Goal: Check status: Check status

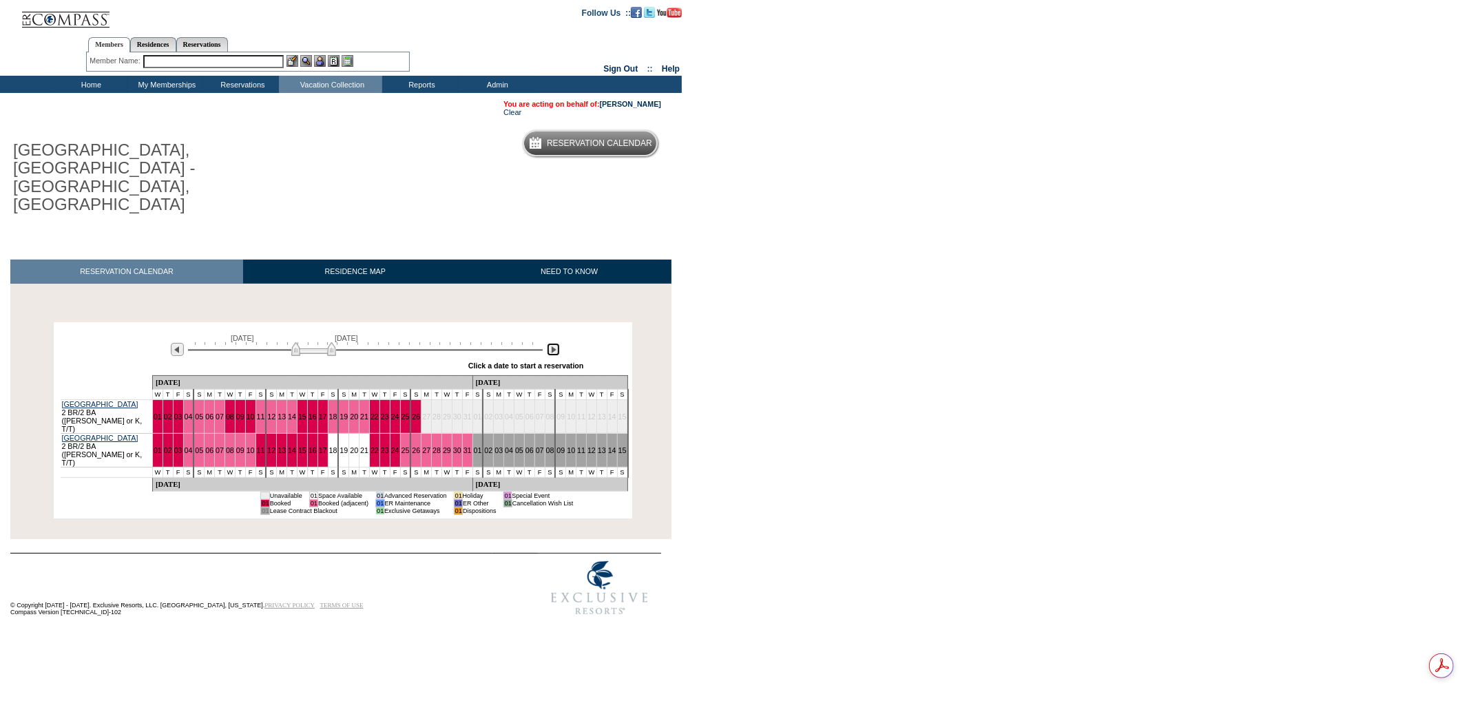
click at [551, 343] on img at bounding box center [553, 349] width 13 height 13
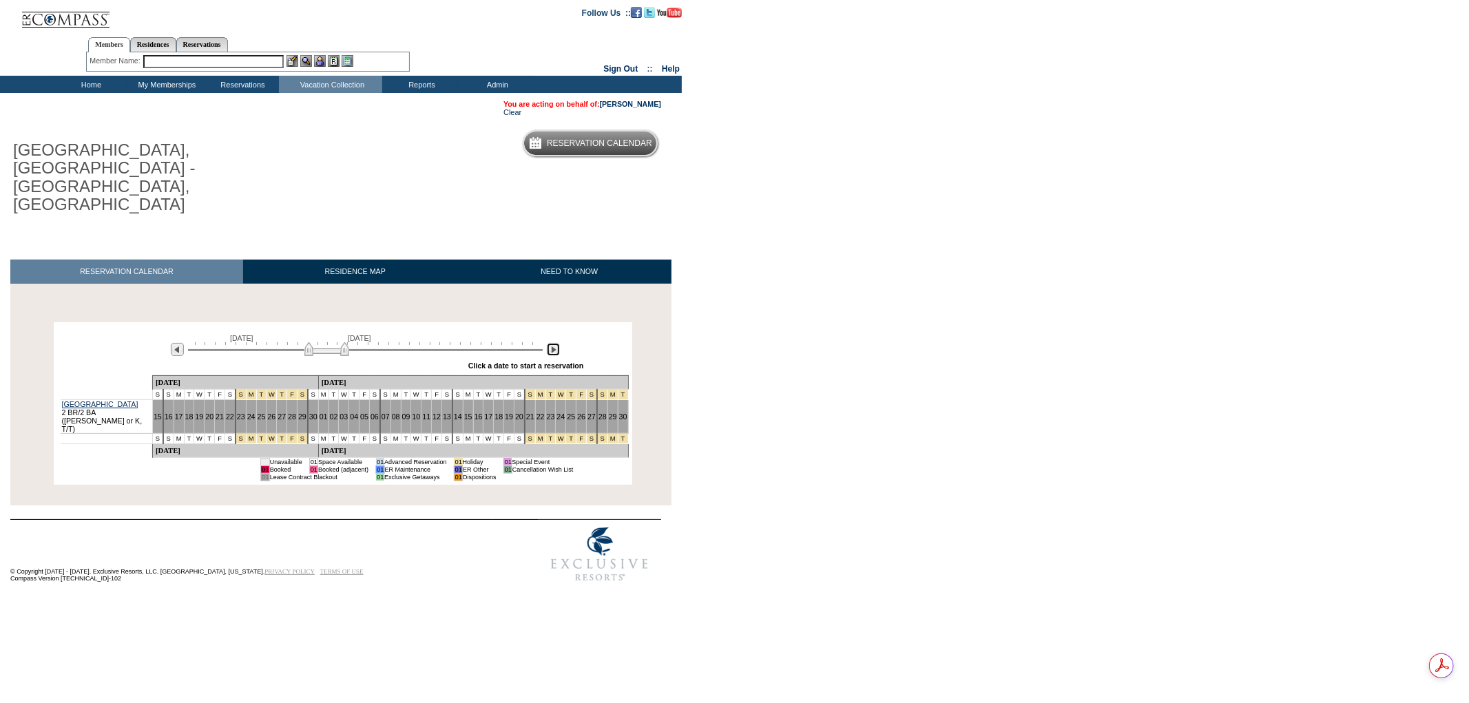
click at [551, 343] on img at bounding box center [553, 349] width 13 height 13
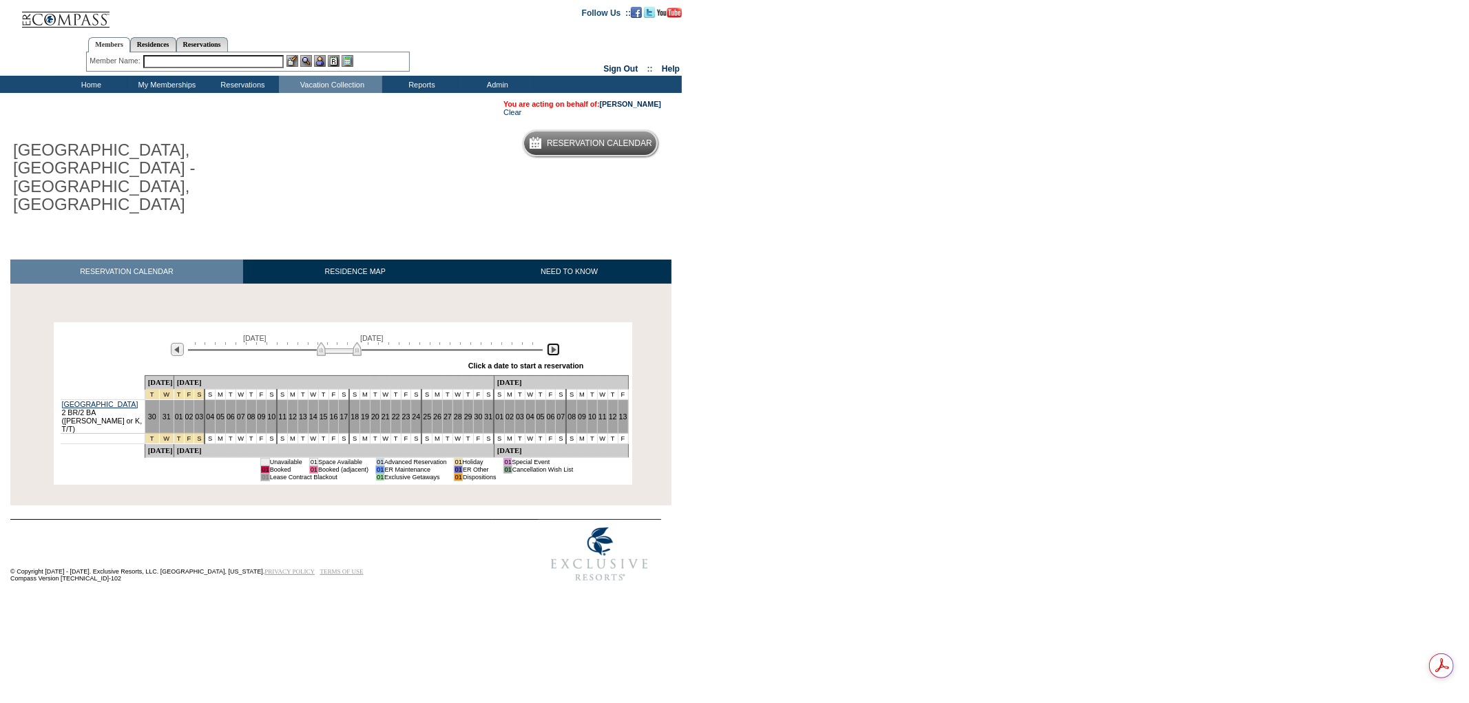
click at [551, 343] on img at bounding box center [553, 349] width 13 height 13
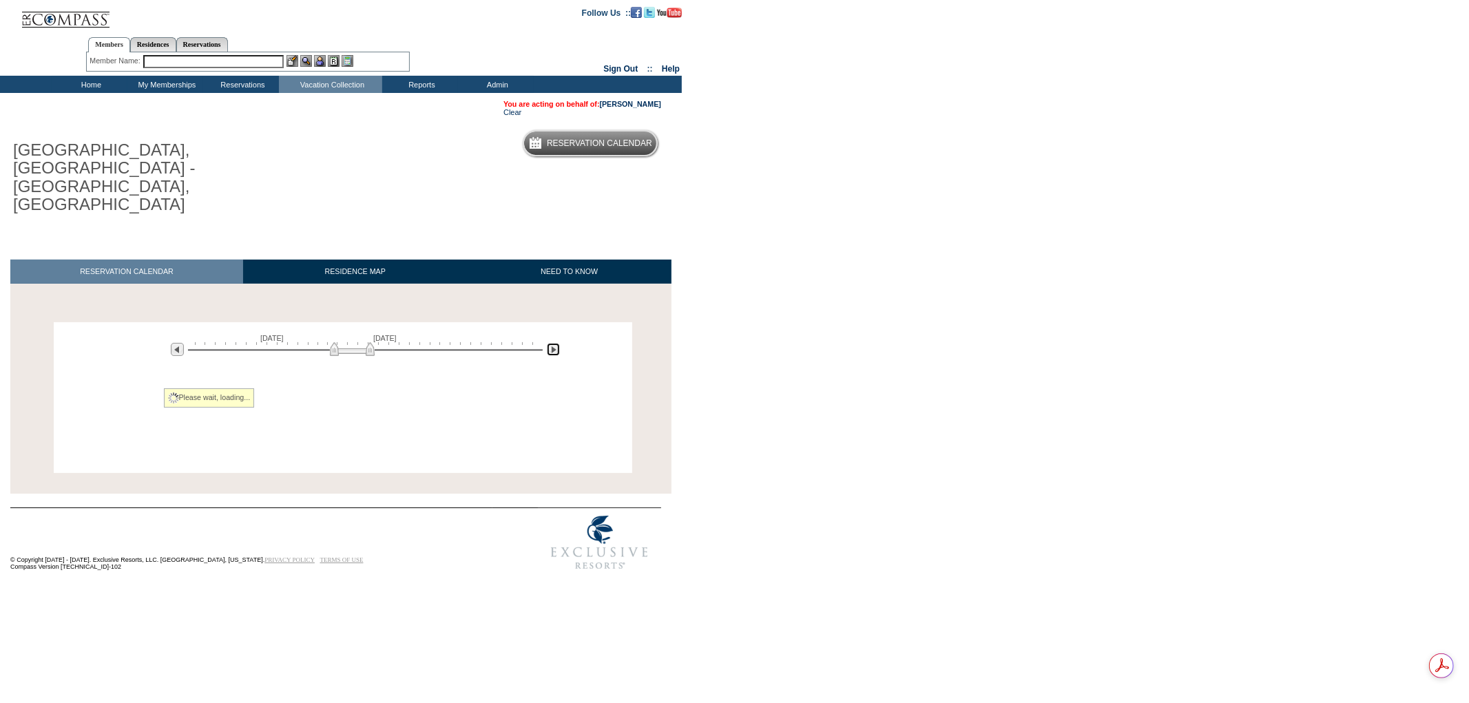
click at [551, 343] on img at bounding box center [553, 349] width 13 height 13
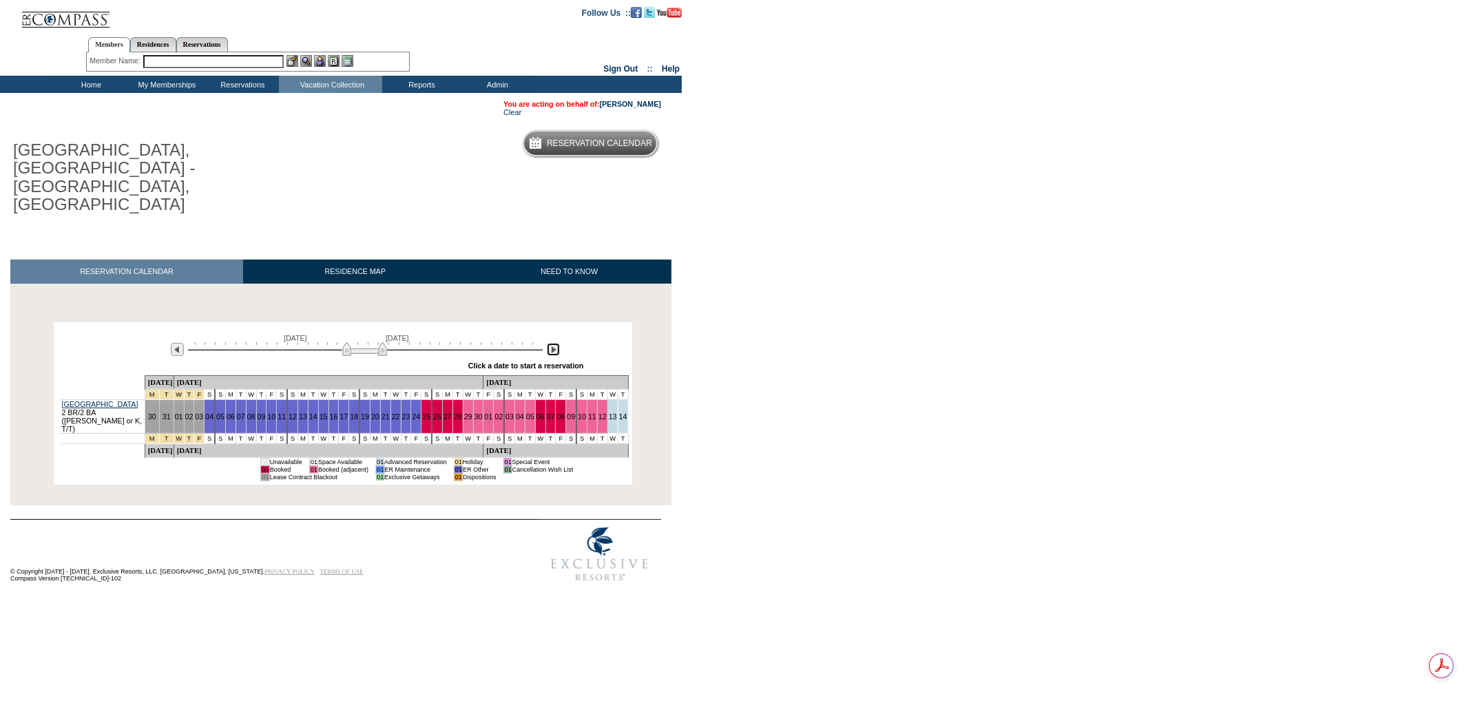
click at [551, 343] on img at bounding box center [553, 349] width 13 height 13
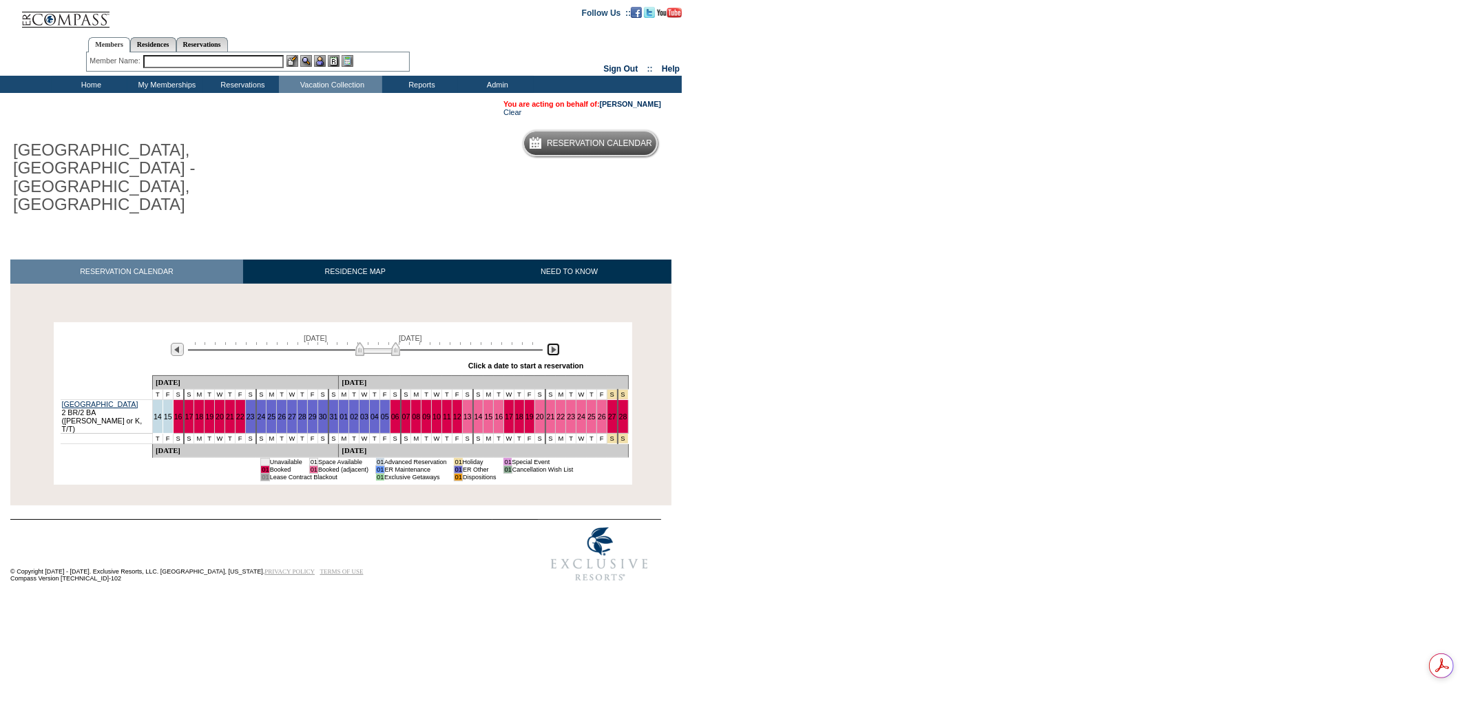
click at [551, 343] on img at bounding box center [553, 349] width 13 height 13
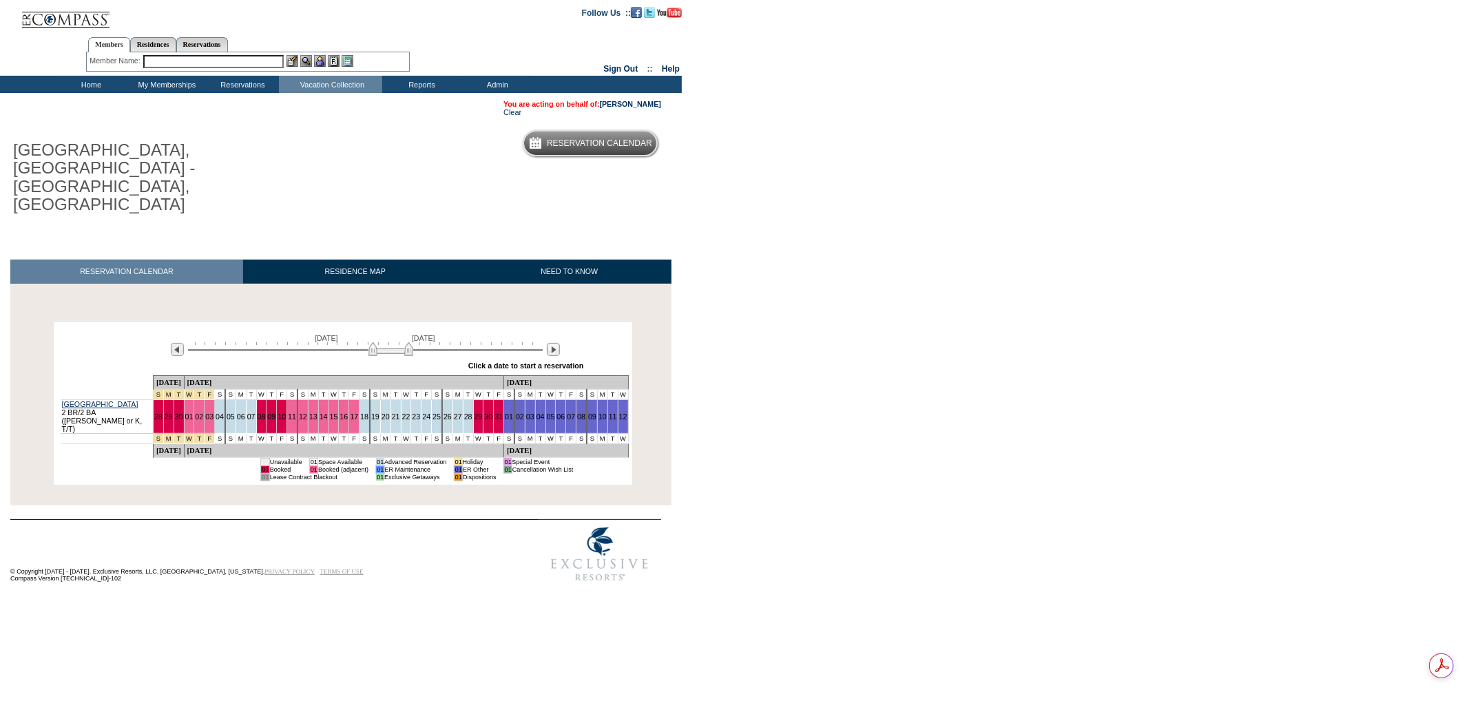
click at [204, 57] on input "text" at bounding box center [213, 61] width 141 height 13
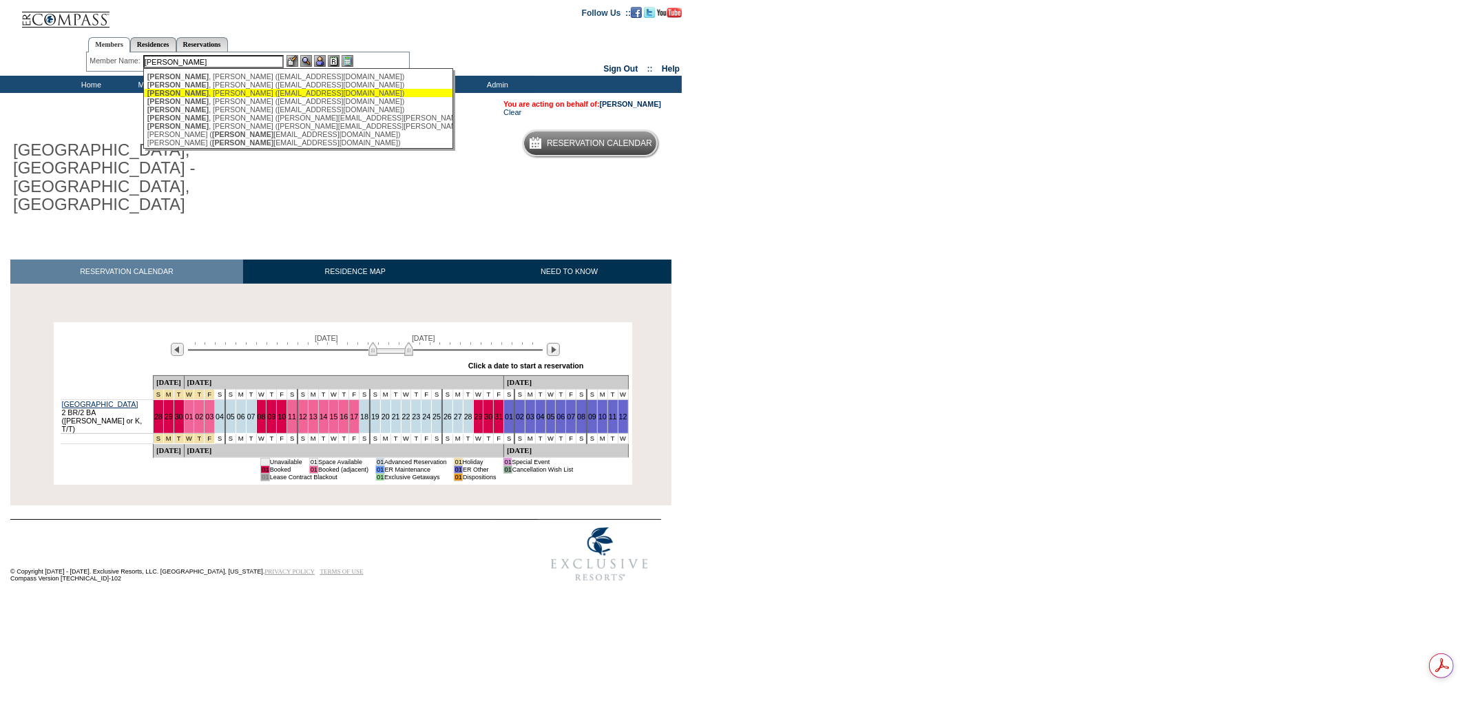
click at [251, 93] on div "[PERSON_NAME] ([EMAIL_ADDRESS][DOMAIN_NAME])" at bounding box center [298, 93] width 303 height 8
type input "[PERSON_NAME] ([EMAIL_ADDRESS][DOMAIN_NAME])"
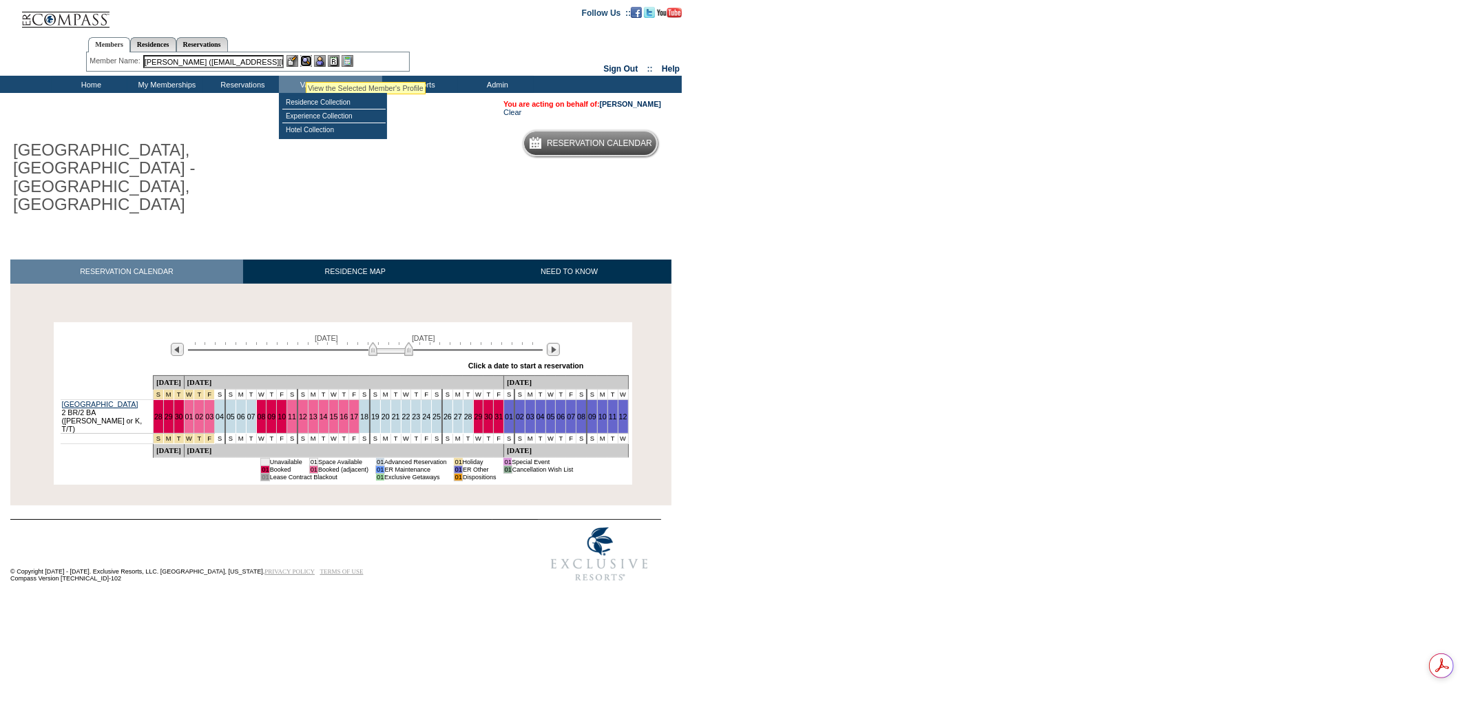
click at [306, 65] on img at bounding box center [306, 61] width 12 height 12
